Goal: Task Accomplishment & Management: Manage account settings

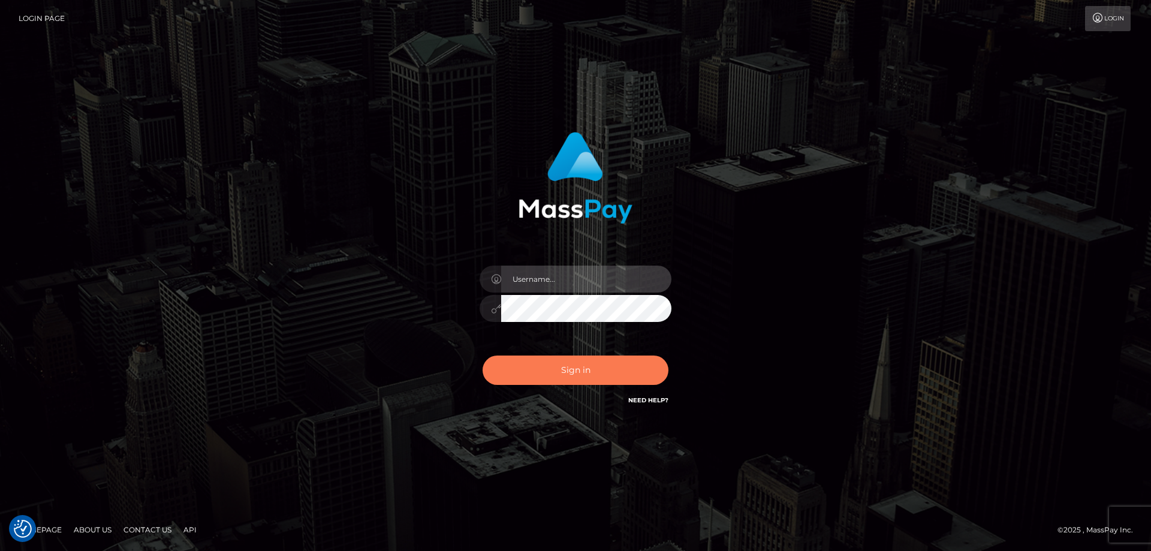
type input "emmy.navach"
click at [555, 367] on button "Sign in" at bounding box center [575, 369] width 186 height 29
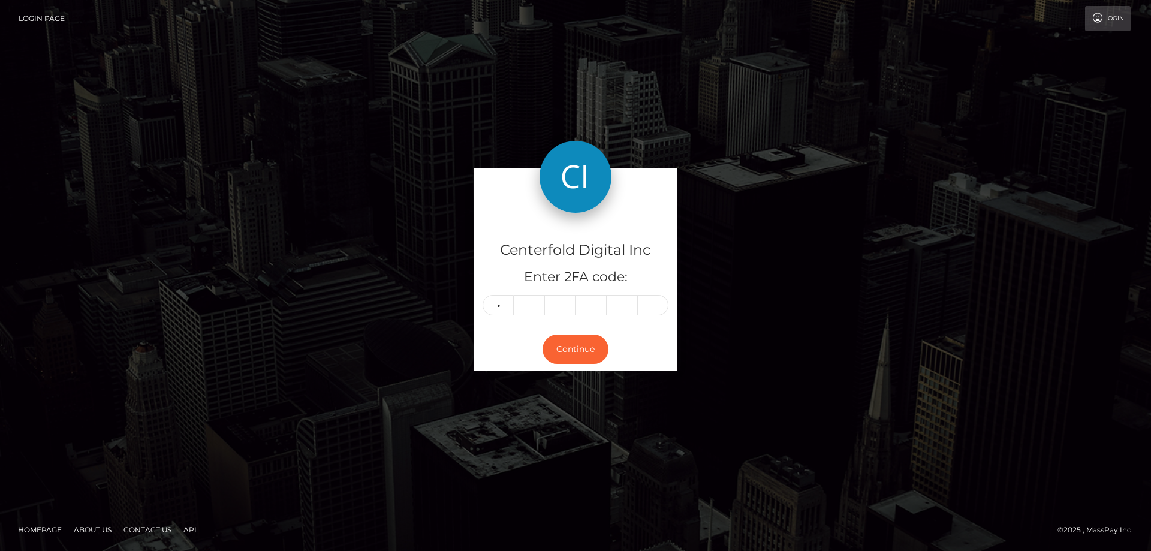
type input "4"
type input "0"
type input "4"
type input "3"
type input "5"
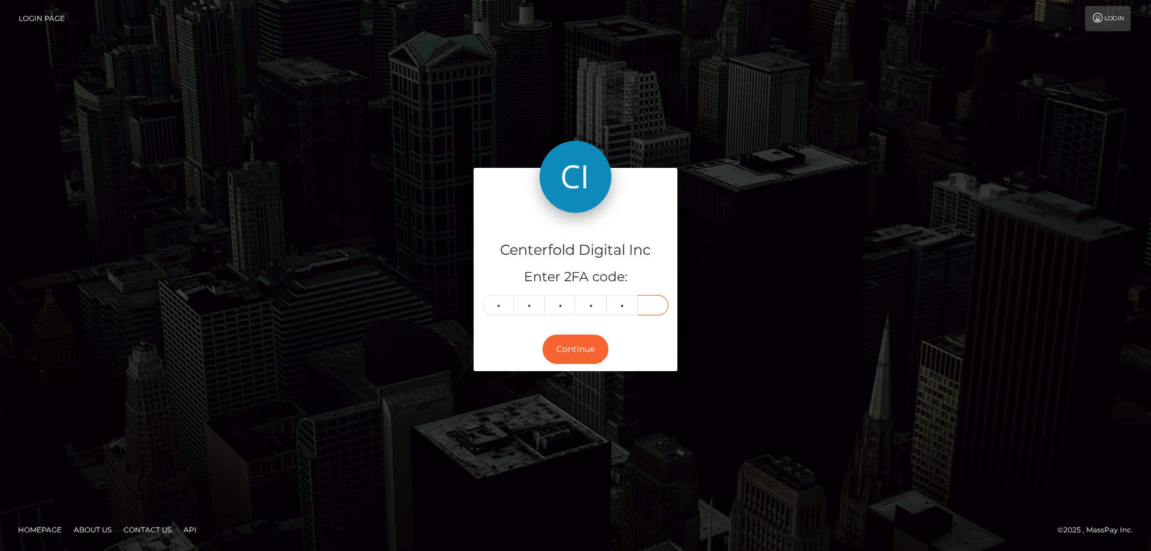
type input "2"
